Goal: Register for event/course

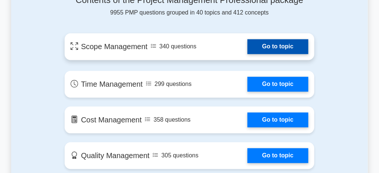
scroll to position [408, 0]
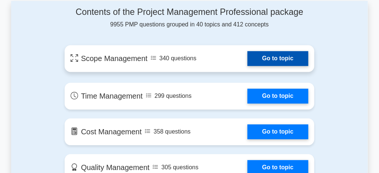
click at [247, 57] on link "Go to topic" at bounding box center [277, 58] width 61 height 15
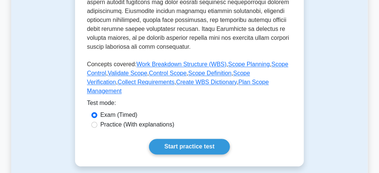
scroll to position [408, 0]
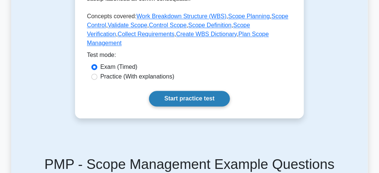
click at [178, 94] on link "Start practice test" at bounding box center [189, 99] width 81 height 16
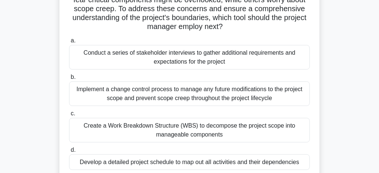
scroll to position [111, 0]
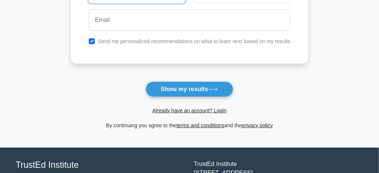
scroll to position [148, 0]
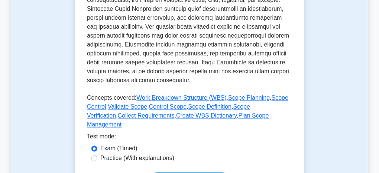
scroll to position [334, 0]
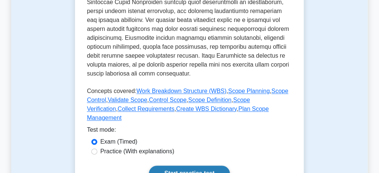
click at [207, 168] on link "Start practice test" at bounding box center [189, 174] width 81 height 16
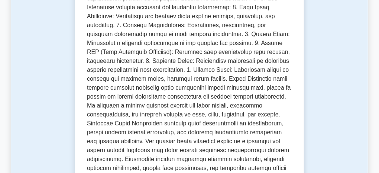
scroll to position [148, 0]
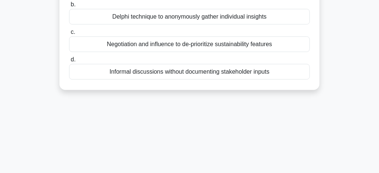
scroll to position [117, 0]
